Goal: Find specific fact

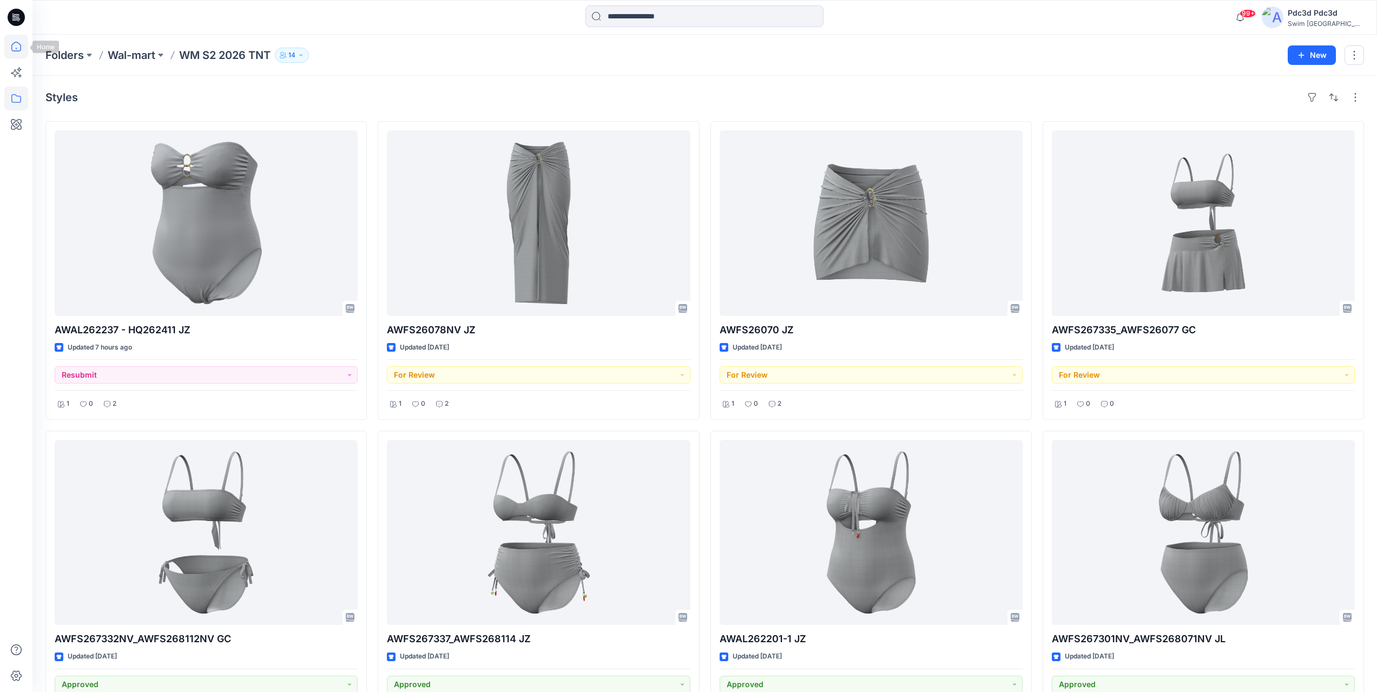
click at [10, 47] on icon at bounding box center [16, 47] width 24 height 24
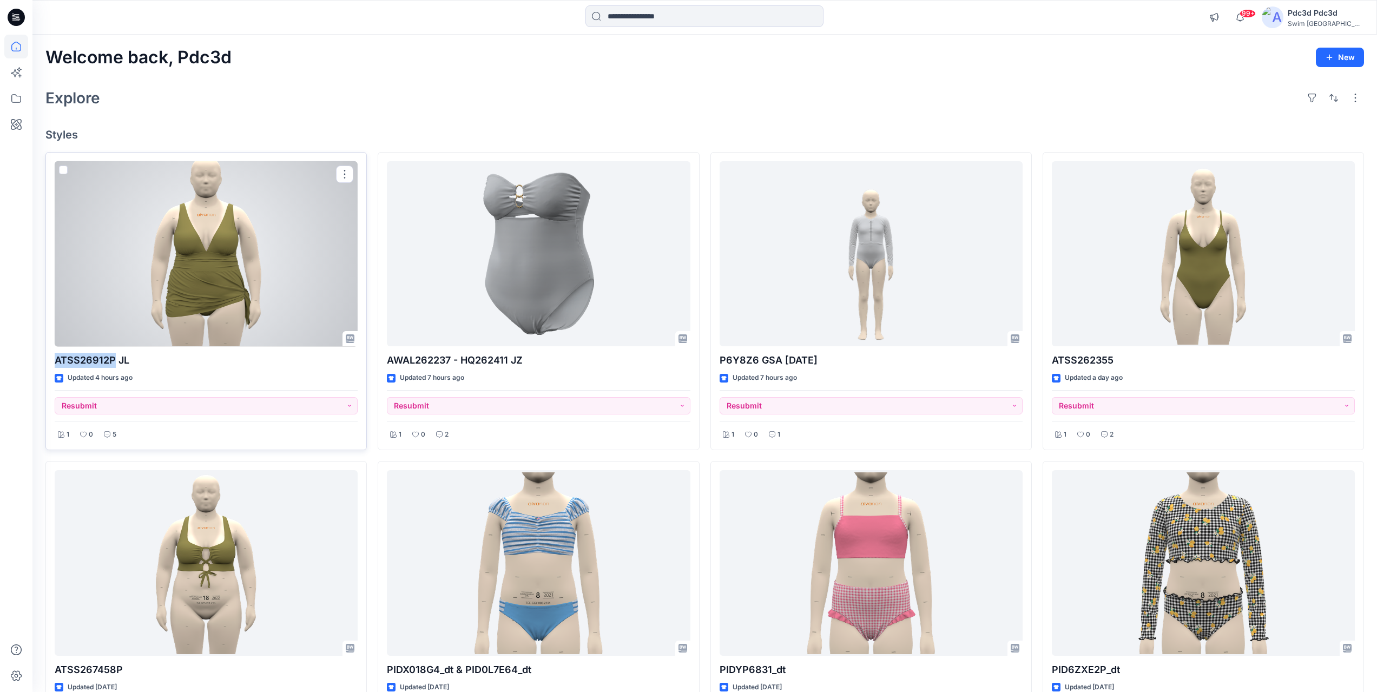
drag, startPoint x: 55, startPoint y: 360, endPoint x: 113, endPoint y: 359, distance: 57.9
click at [113, 359] on p "ATSS26912P JL" at bounding box center [206, 360] width 303 height 15
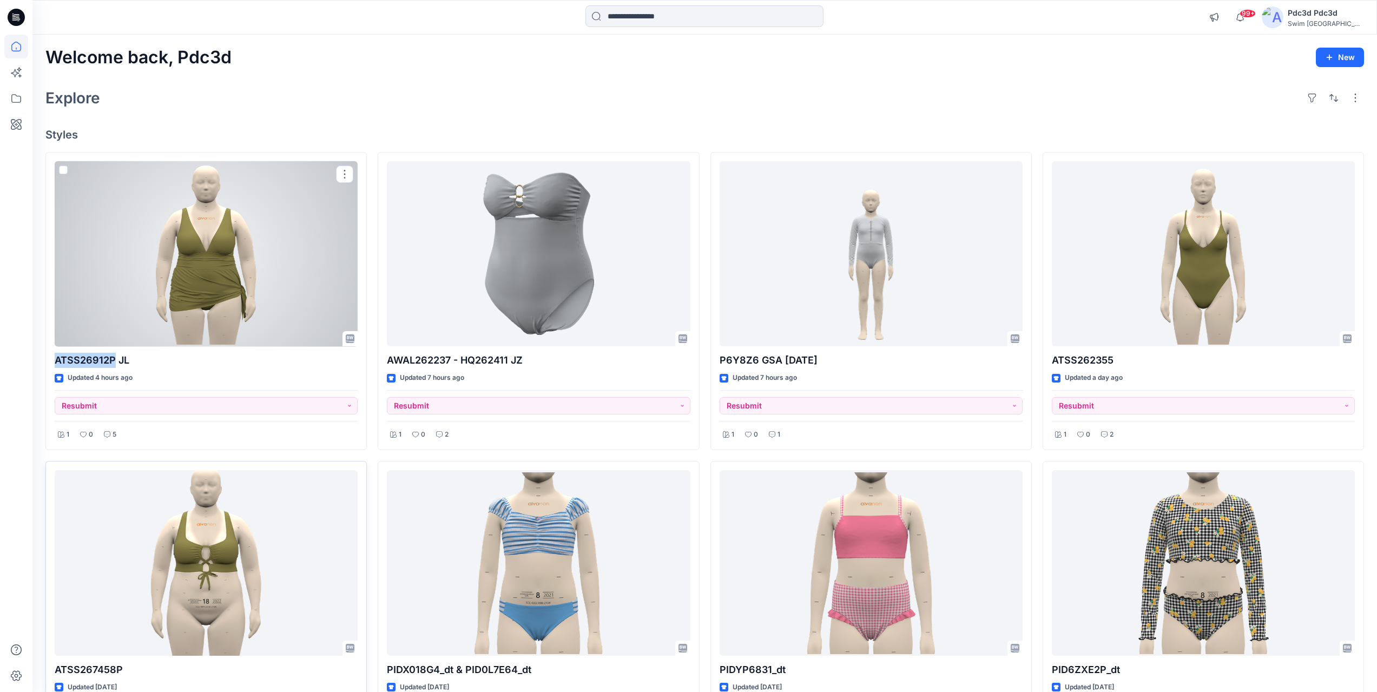
copy p "ATSS26912P"
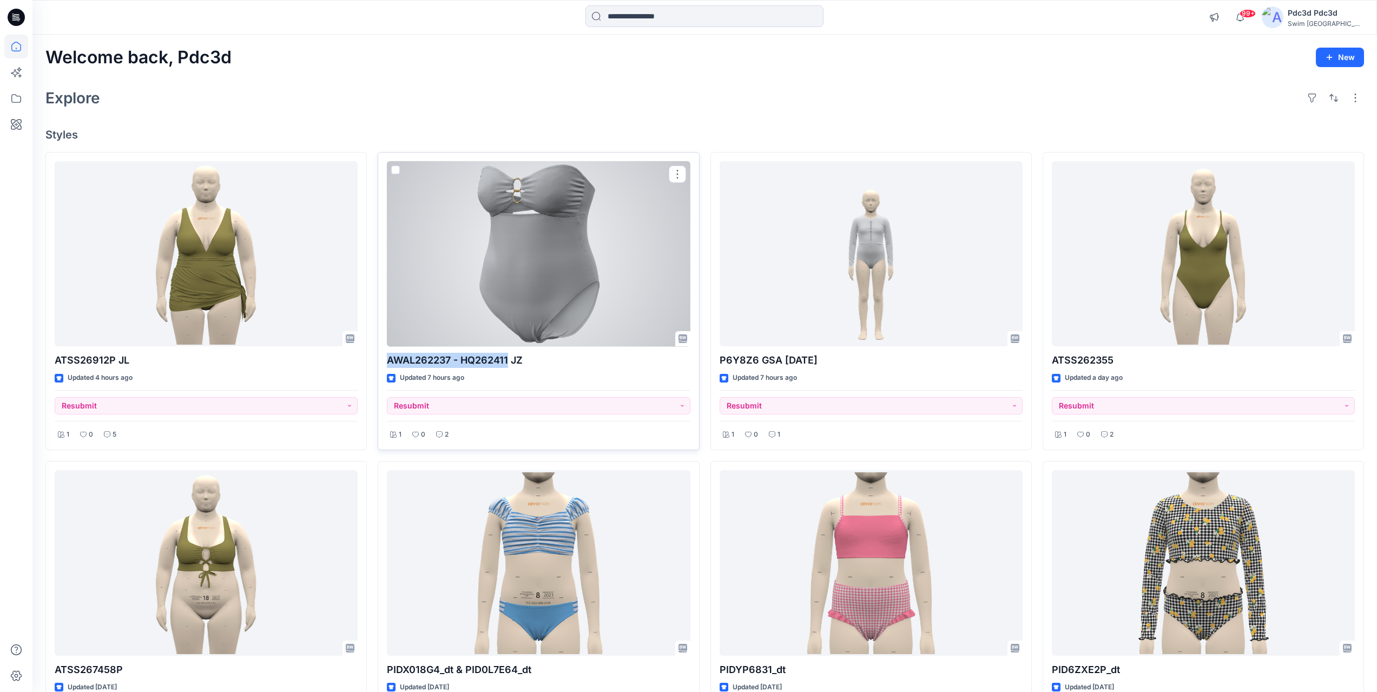
drag, startPoint x: 389, startPoint y: 364, endPoint x: 507, endPoint y: 361, distance: 117.9
click at [507, 361] on p "AWAL262237 - HQ262411 JZ" at bounding box center [538, 360] width 303 height 15
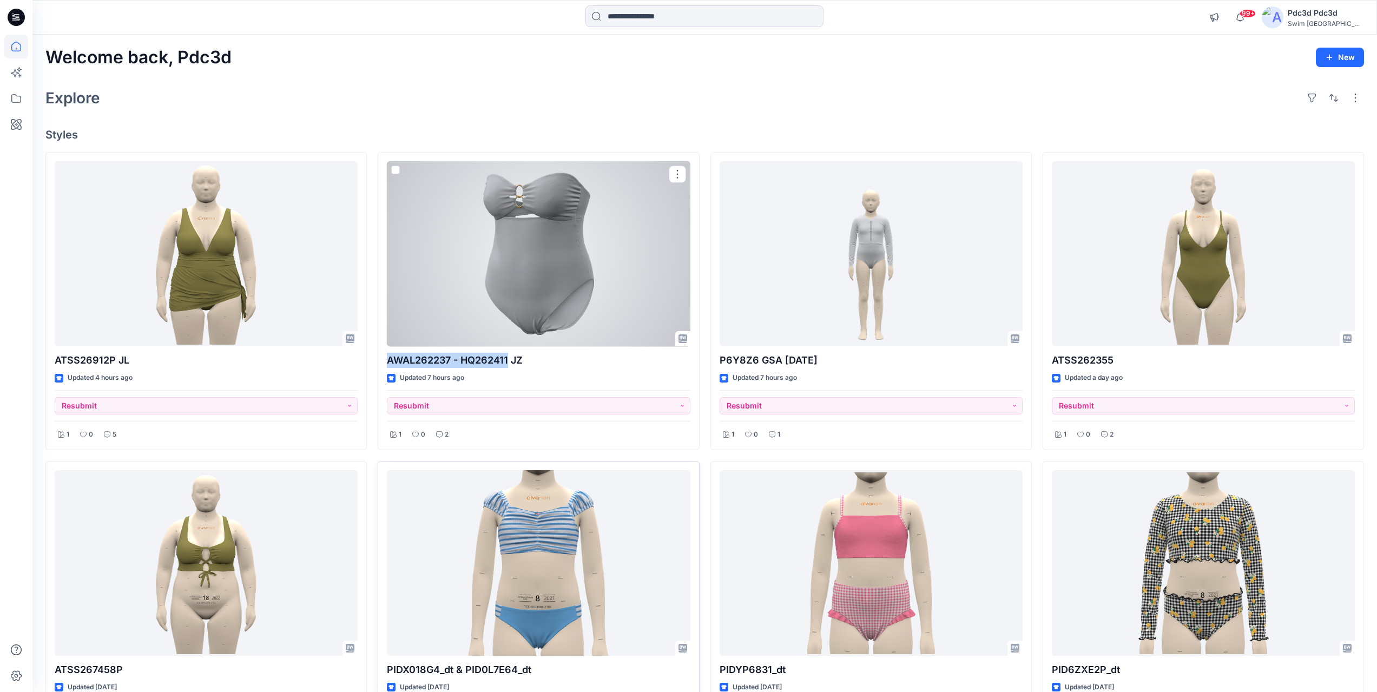
copy p "AWAL262237 - HQ262411"
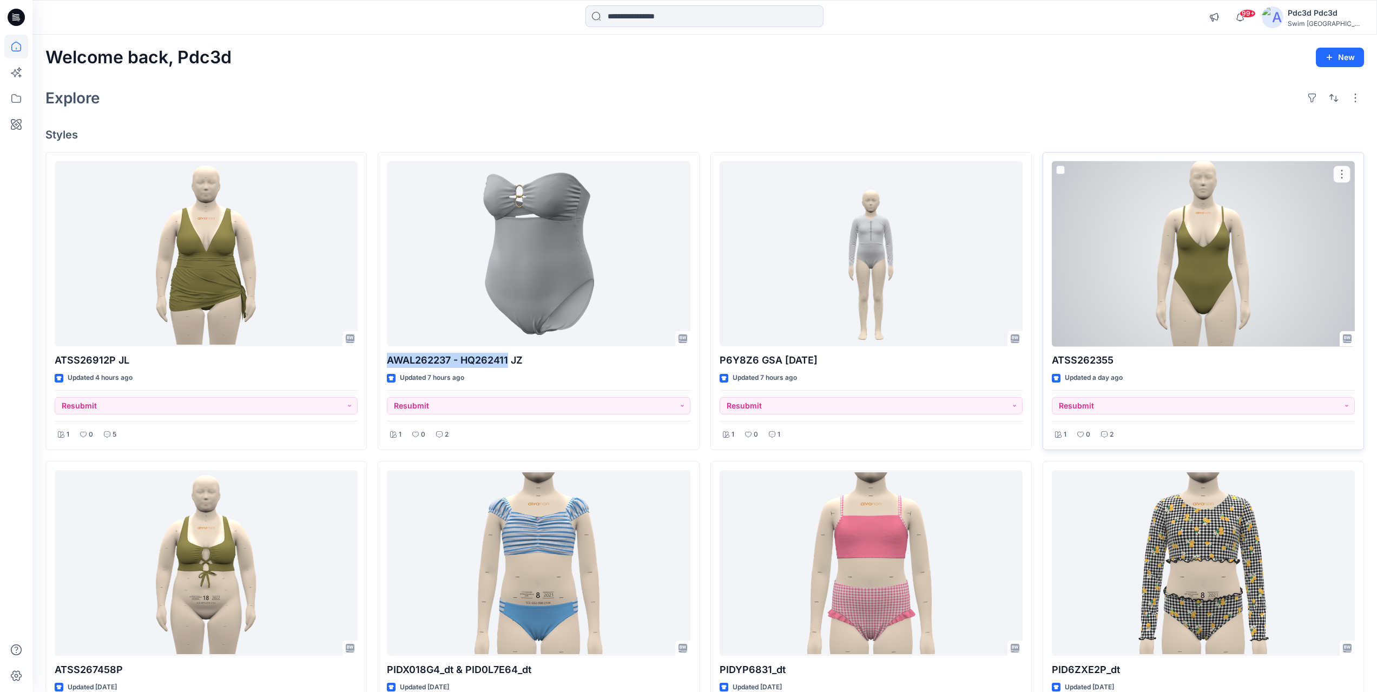
click at [1184, 232] on div at bounding box center [1203, 254] width 303 height 186
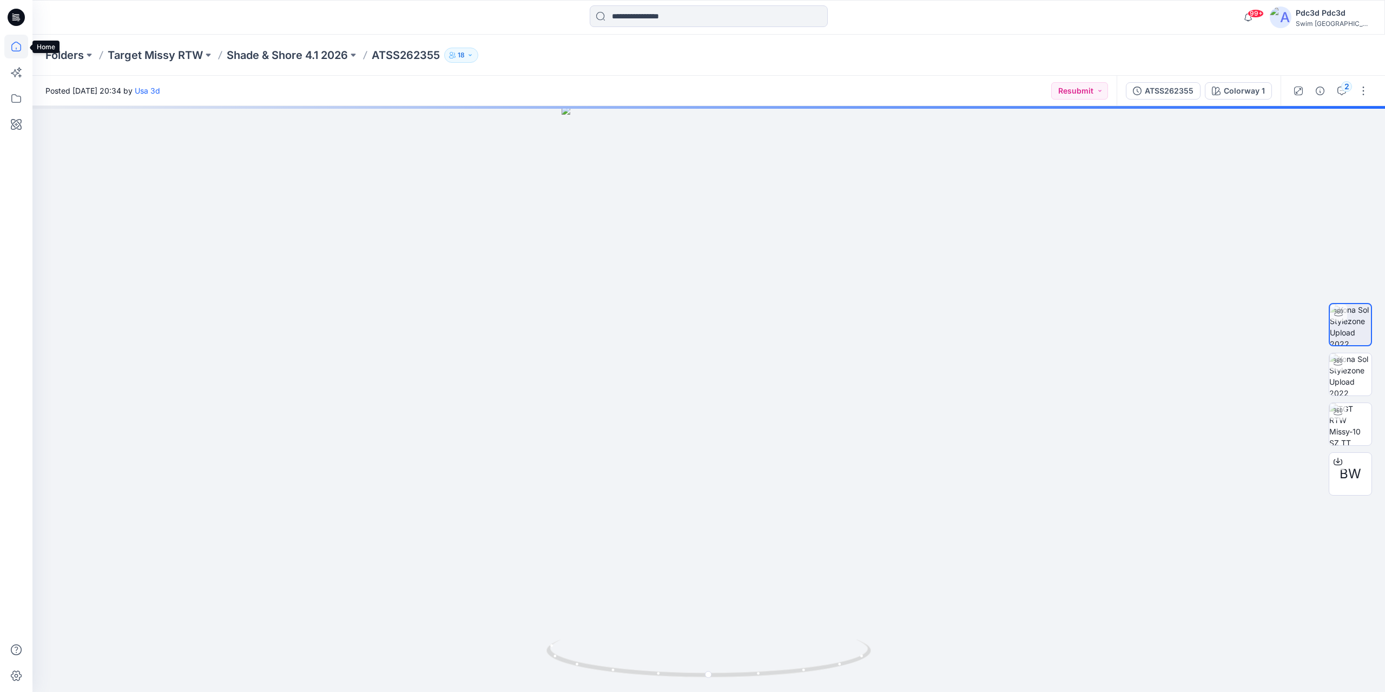
click at [15, 43] on icon at bounding box center [16, 47] width 10 height 10
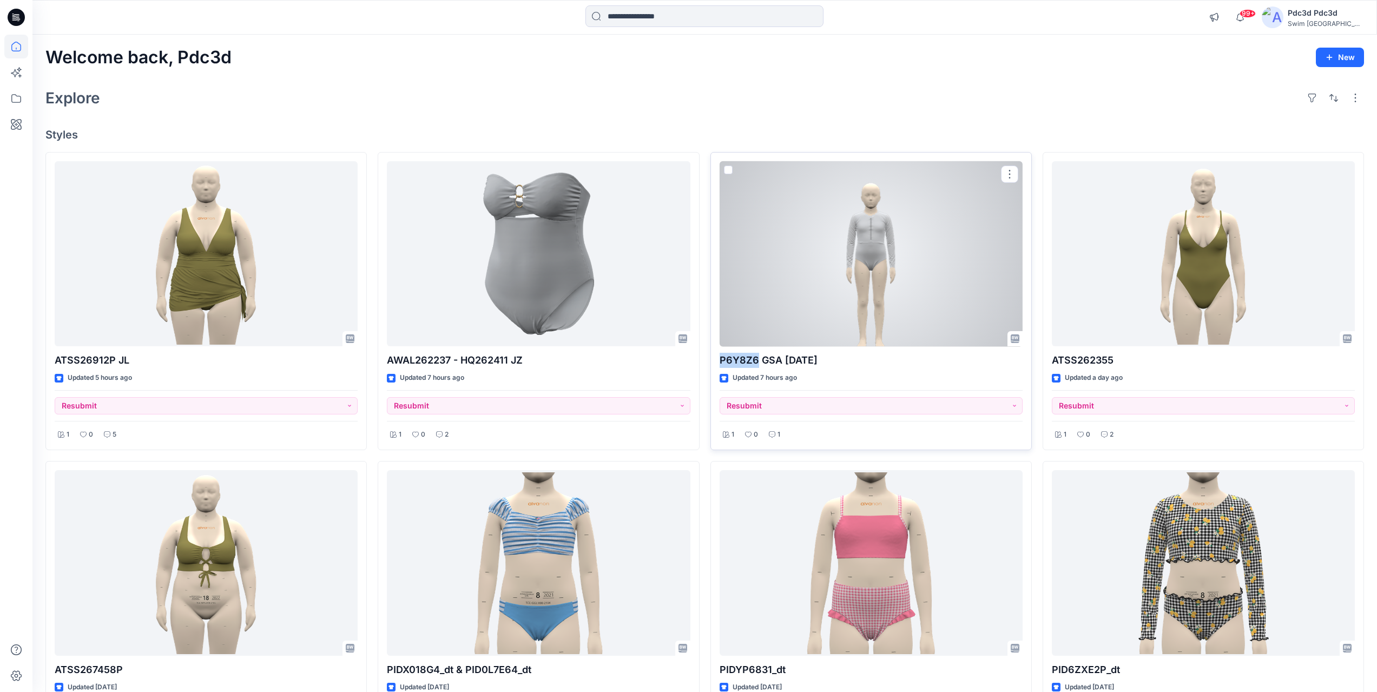
drag, startPoint x: 720, startPoint y: 362, endPoint x: 755, endPoint y: 362, distance: 35.2
click at [755, 362] on p "P6Y8Z6 GSA [DATE]" at bounding box center [870, 360] width 303 height 15
copy p "P6Y8Z6"
